Goal: Information Seeking & Learning: Learn about a topic

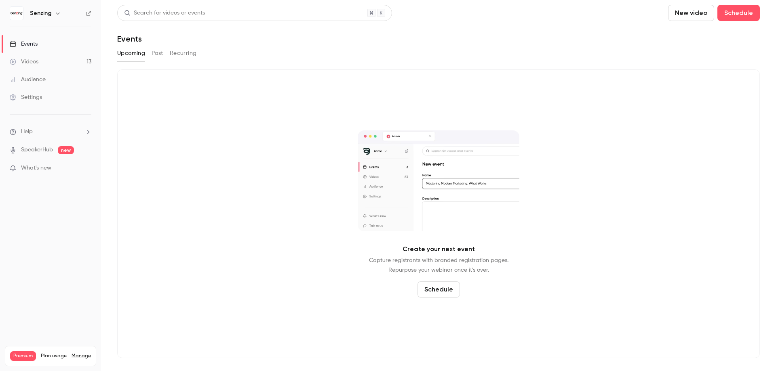
click at [159, 54] on button "Past" at bounding box center [158, 53] width 12 height 13
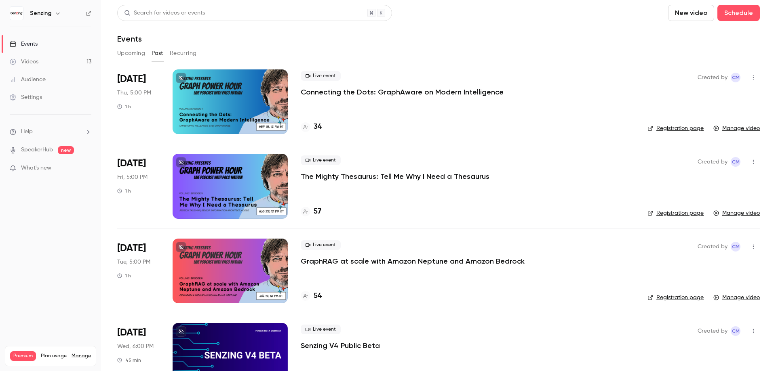
click at [246, 96] on div at bounding box center [230, 102] width 115 height 65
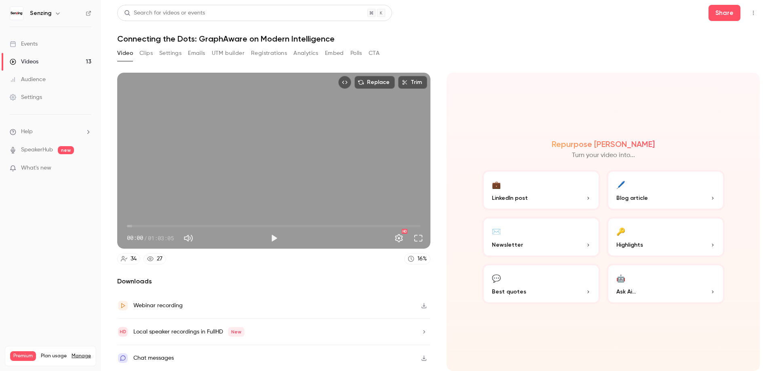
click at [426, 307] on icon "button" at bounding box center [424, 306] width 6 height 6
click at [486, 49] on div "Video Clips Settings Emails UTM builder Registrations Analytics Embed Polls CTA" at bounding box center [438, 55] width 643 height 16
